Goal: Check status: Check status

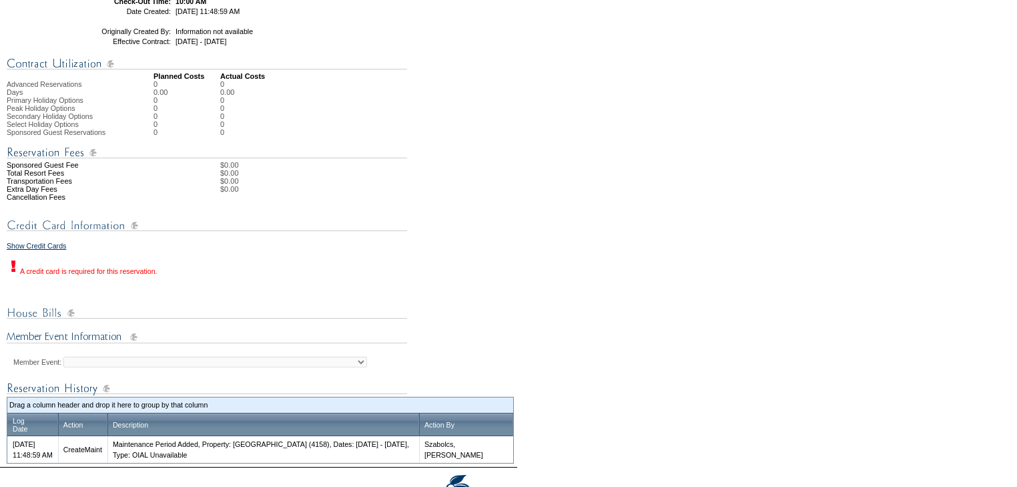
scroll to position [426, 0]
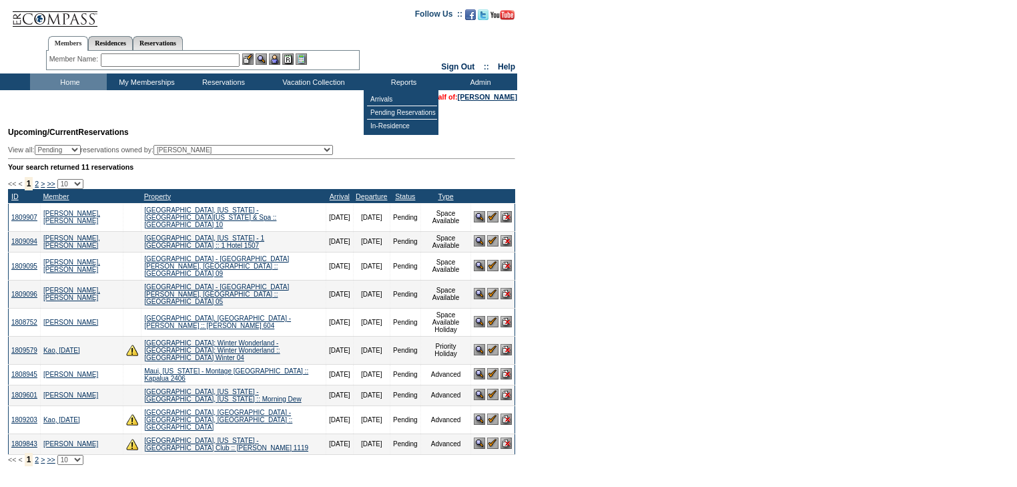
click at [364, 106] on link "Clear" at bounding box center [372, 106] width 17 height 8
